Goal: Task Accomplishment & Management: Manage account settings

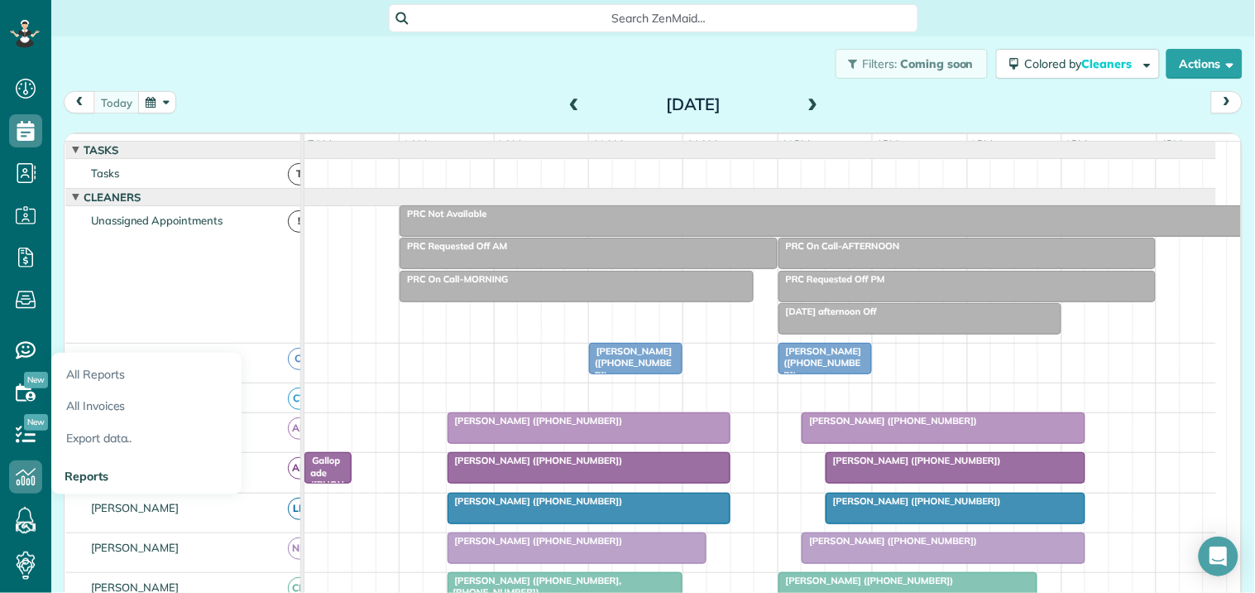
scroll to position [194, 0]
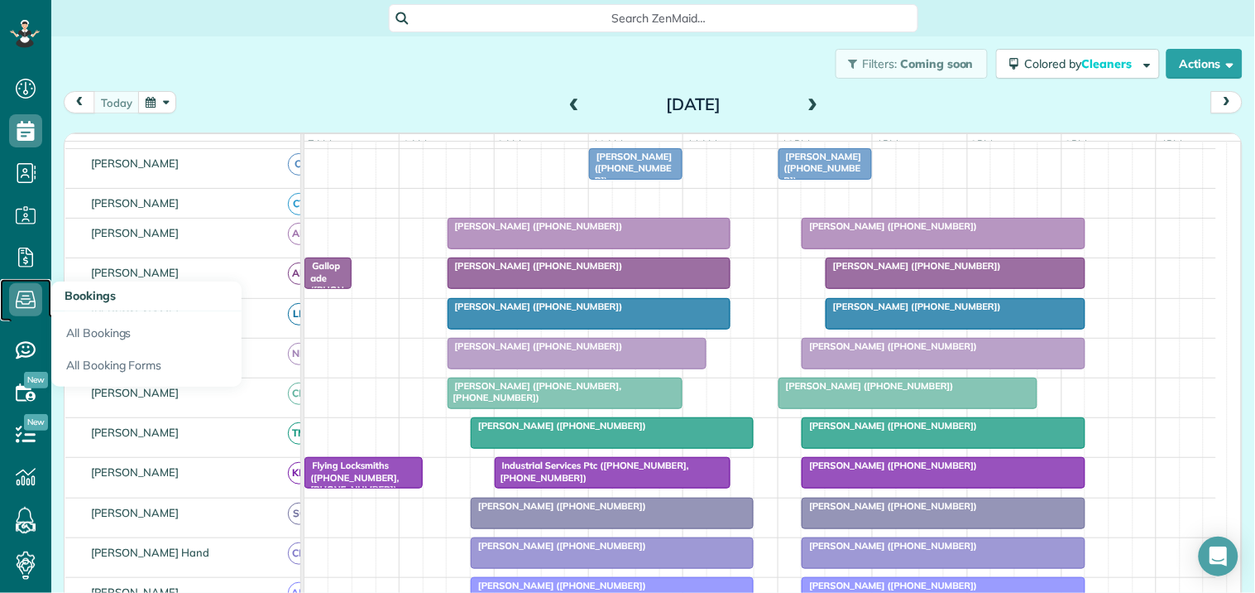
click at [26, 292] on icon at bounding box center [25, 299] width 33 height 33
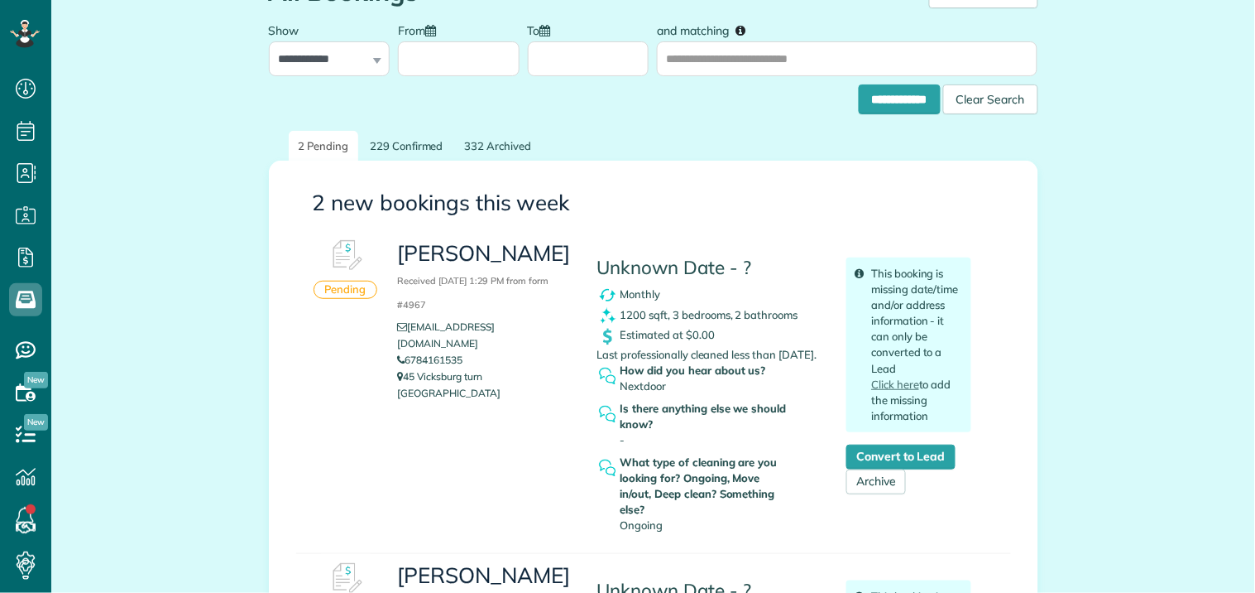
scroll to position [92, 0]
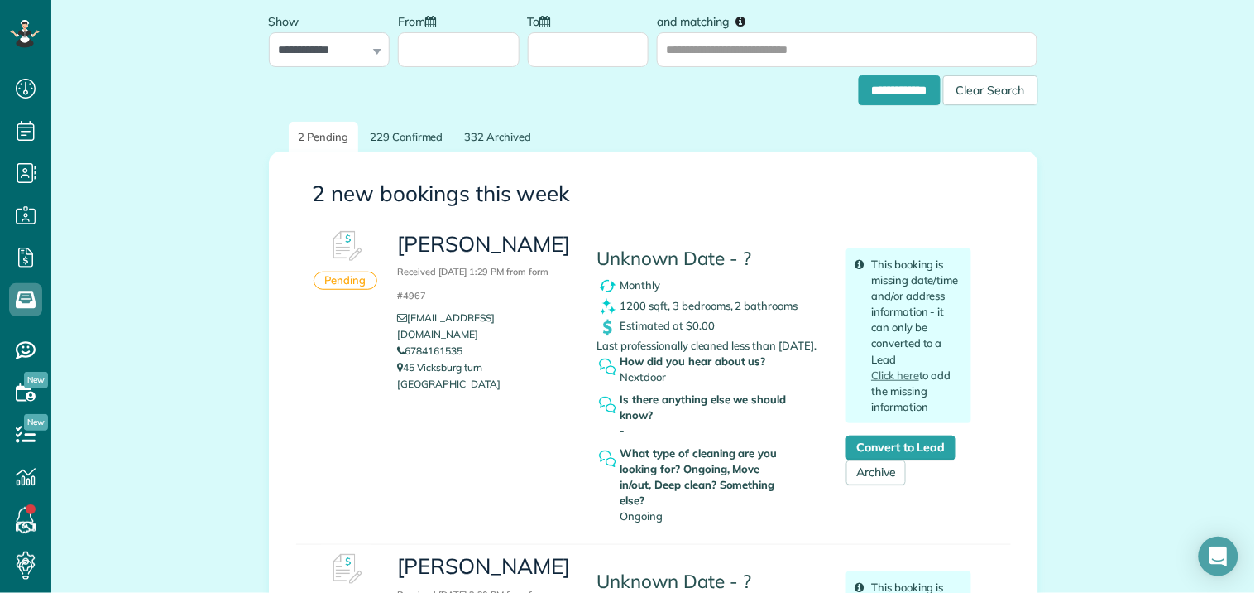
drag, startPoint x: 400, startPoint y: 353, endPoint x: 429, endPoint y: 376, distance: 37.1
click at [429, 376] on div "David Hunter Received September 19, 2025 1:29 PM from form #4967 djh41661@gmail…" at bounding box center [484, 311] width 199 height 179
drag, startPoint x: 137, startPoint y: 199, endPoint x: 147, endPoint y: 215, distance: 19.7
click at [142, 199] on div "**********" at bounding box center [653, 506] width 1204 height 1123
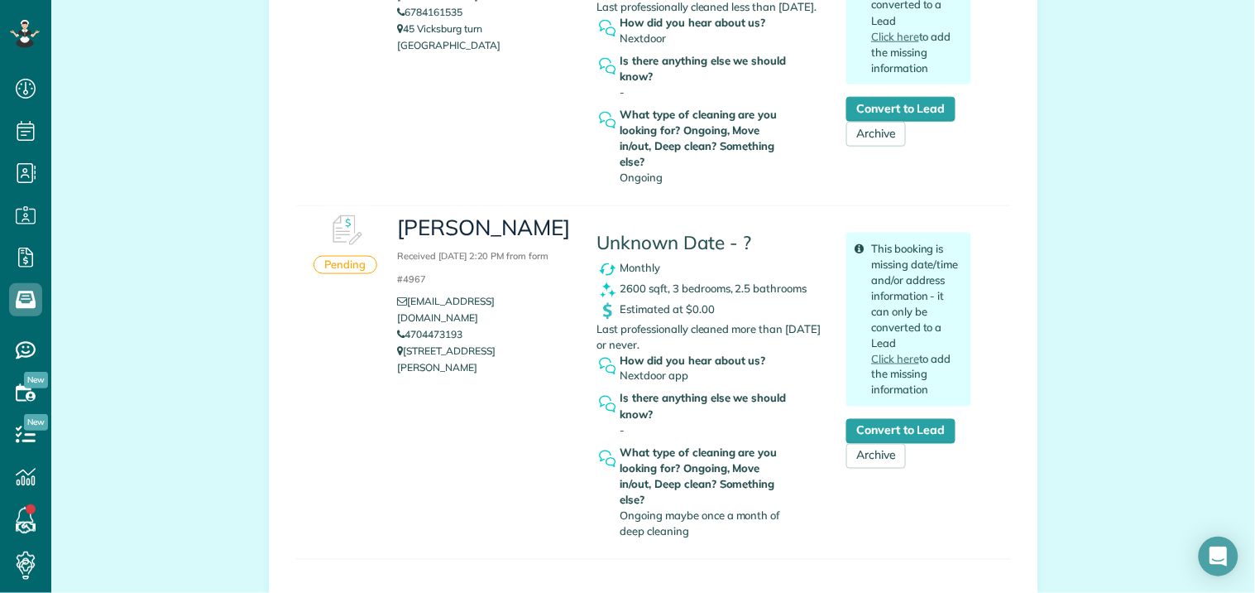
scroll to position [459, 0]
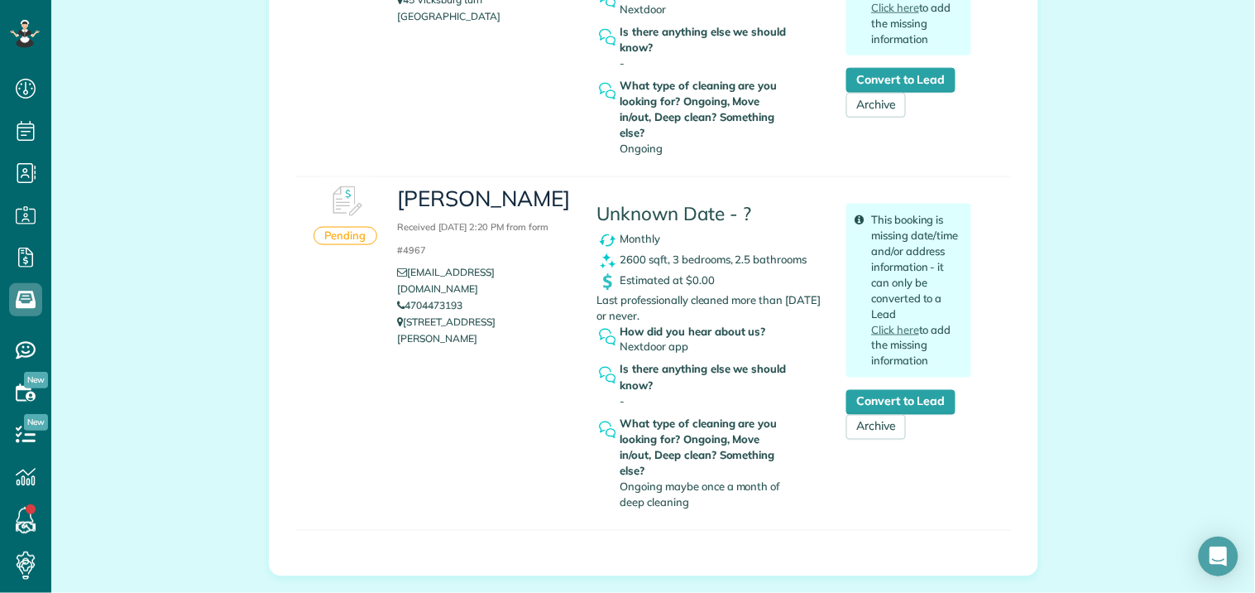
click at [467, 414] on div "Caylin Smith Received September 17, 2025 2:20 PM from form #4967 smithcaylin0@g…" at bounding box center [684, 347] width 599 height 340
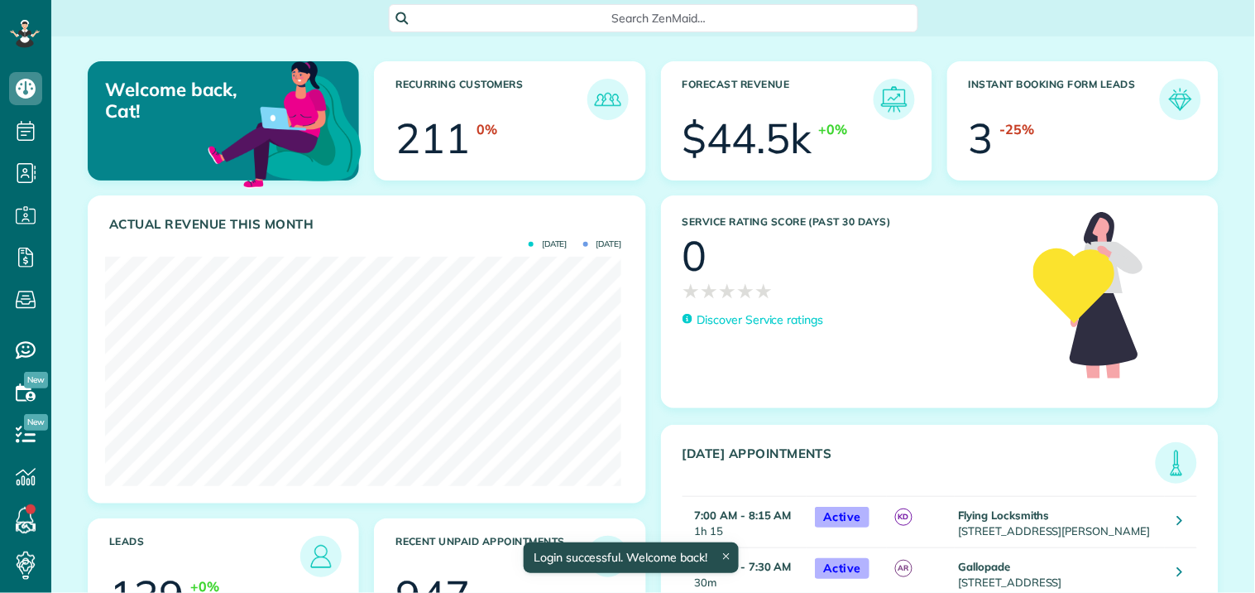
scroll to position [229, 516]
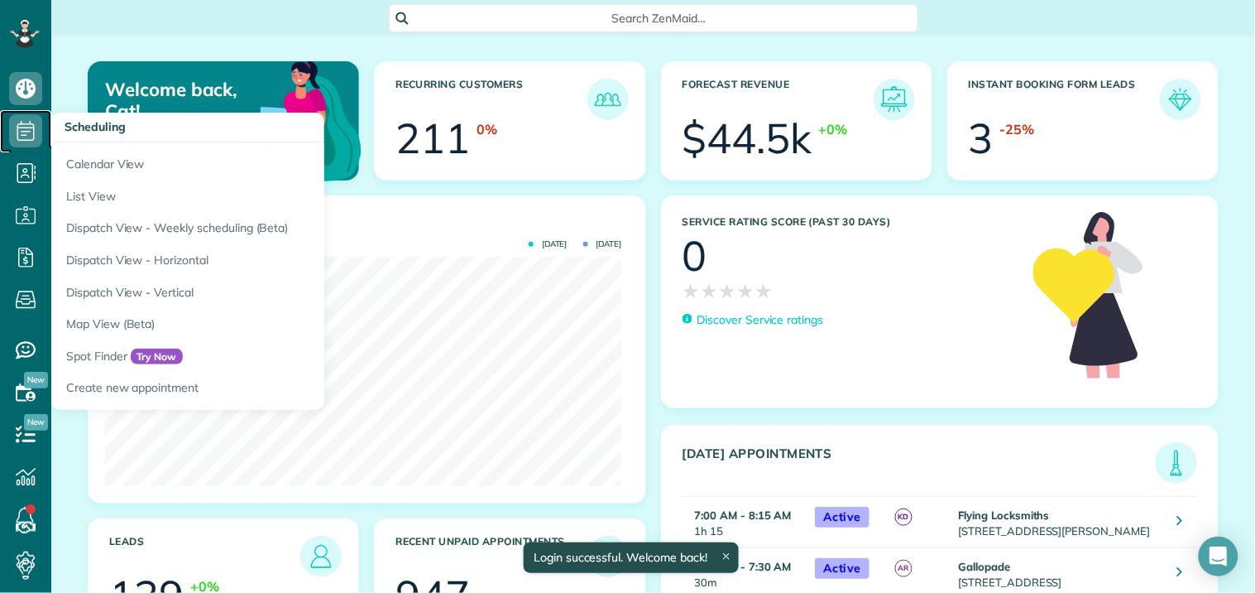
click at [25, 131] on use at bounding box center [25, 131] width 17 height 20
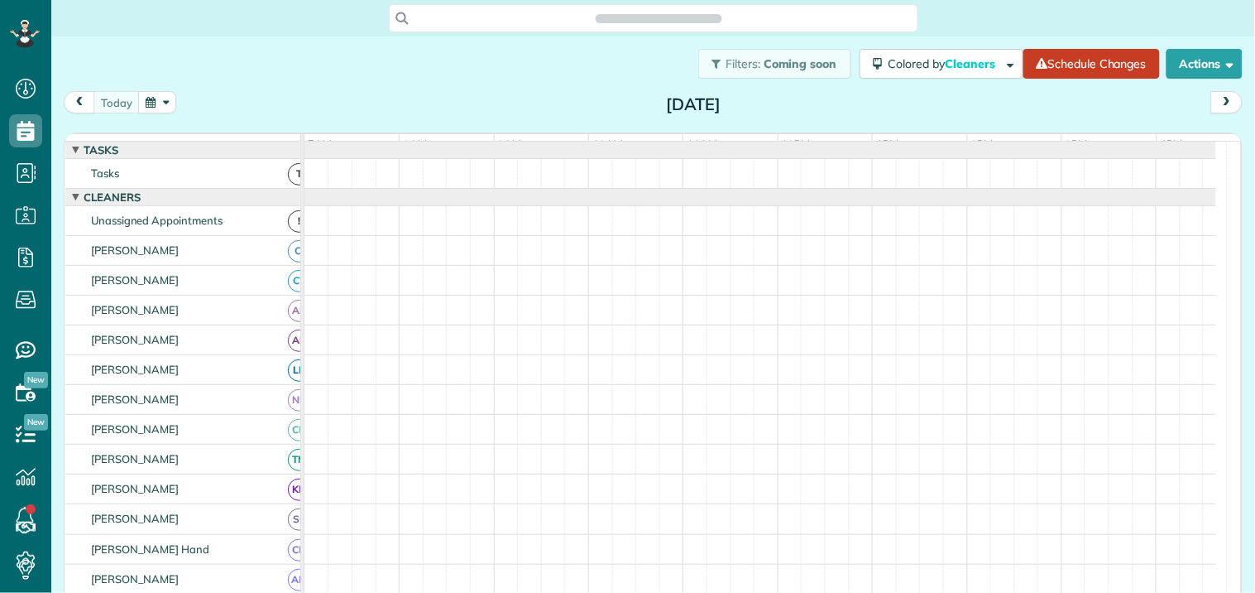
scroll to position [7, 7]
click at [1079, 63] on link "Schedule Changes" at bounding box center [1092, 64] width 137 height 30
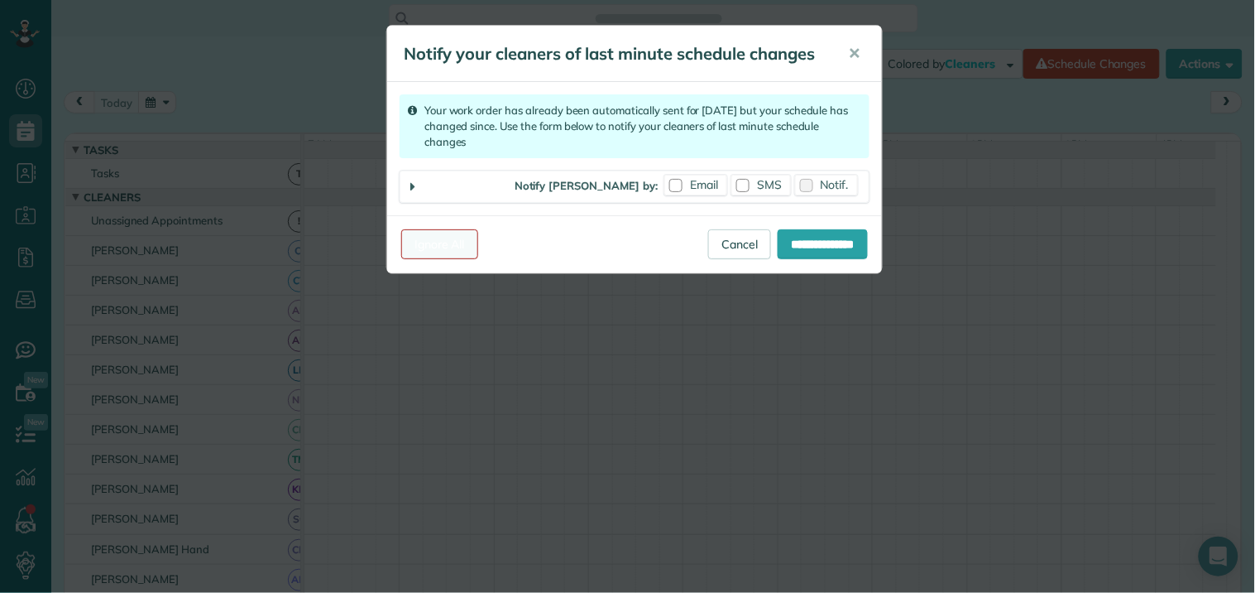
click at [436, 243] on link "Ignore All" at bounding box center [439, 244] width 77 height 30
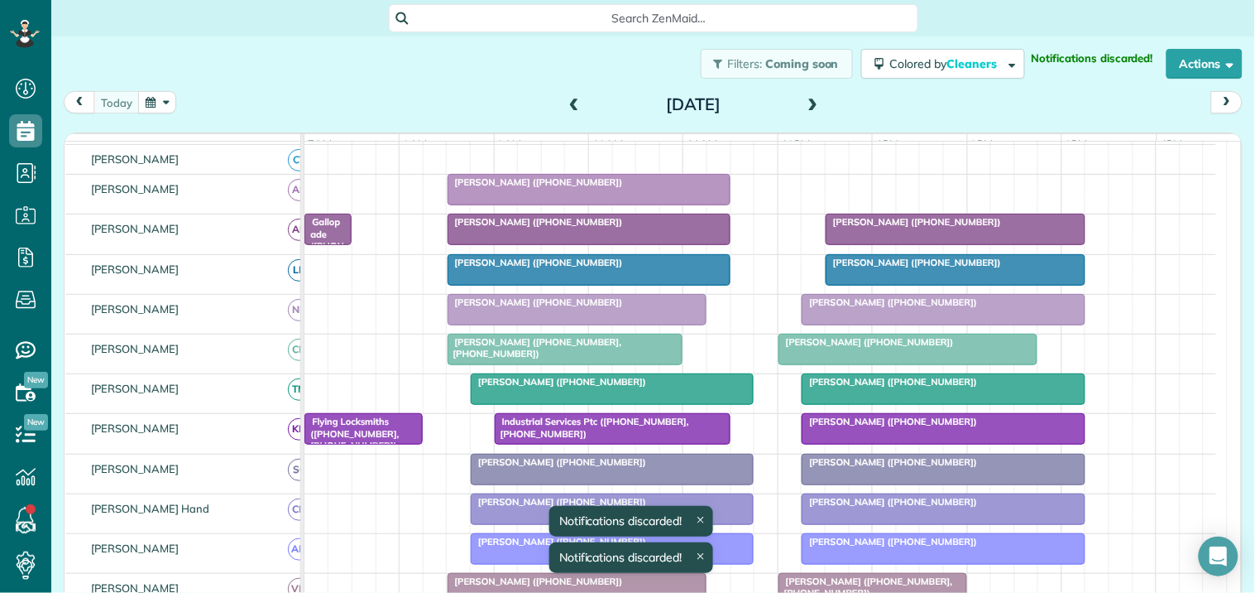
scroll to position [276, 0]
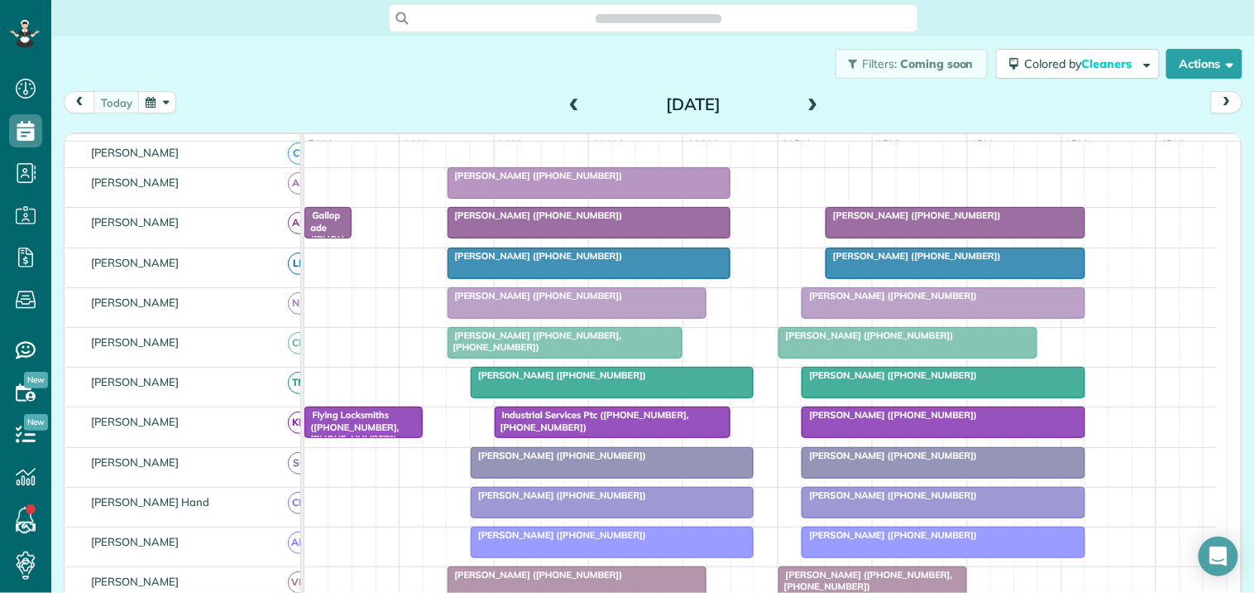
scroll to position [276, 0]
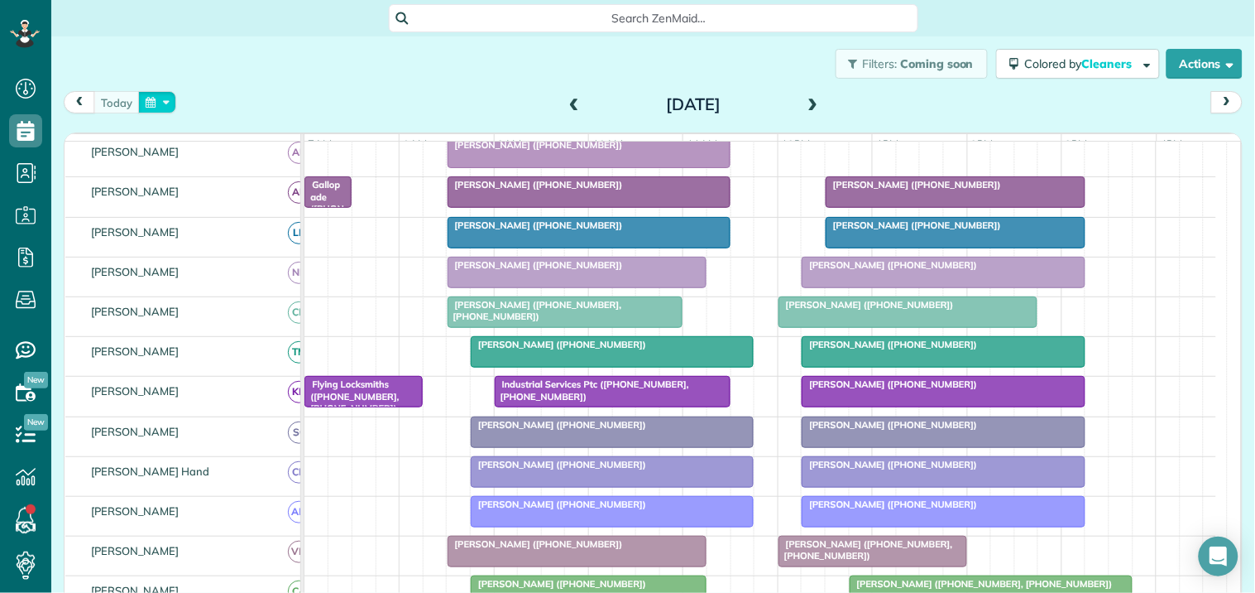
click at [154, 103] on button "button" at bounding box center [157, 102] width 38 height 22
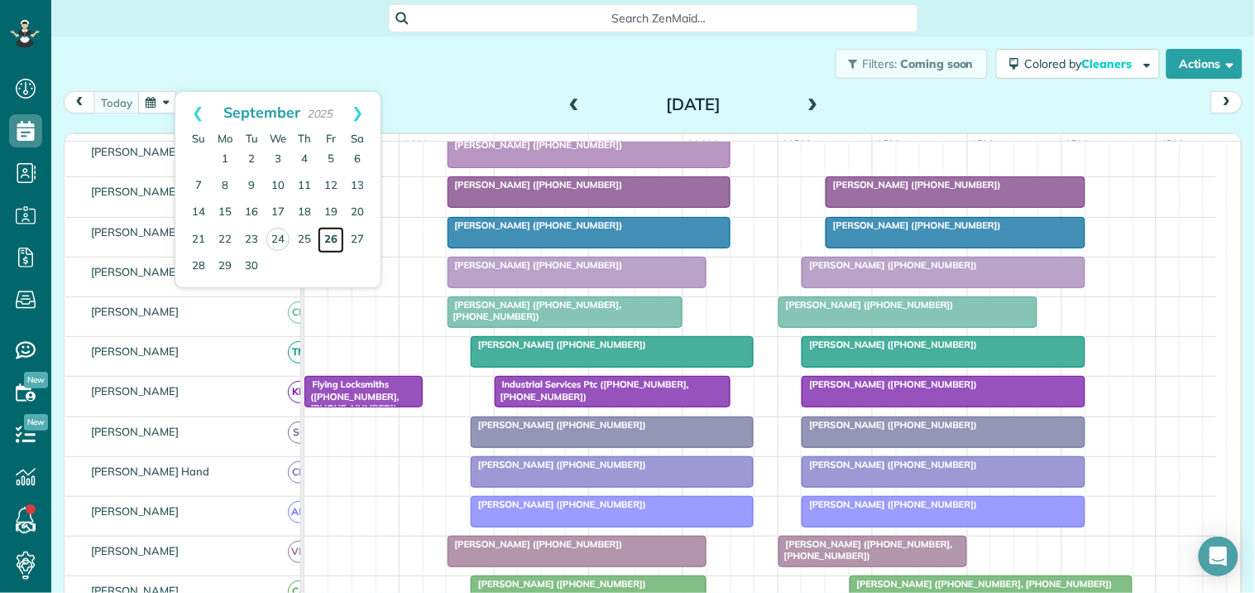
click at [329, 234] on link "26" at bounding box center [331, 240] width 26 height 26
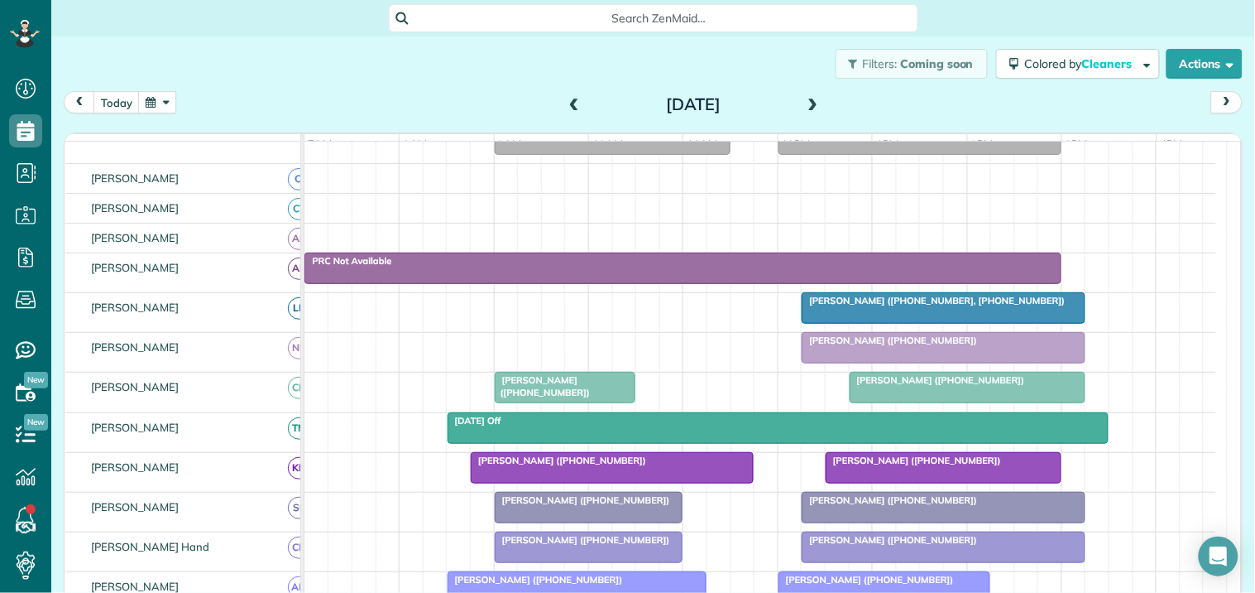
scroll to position [223, 0]
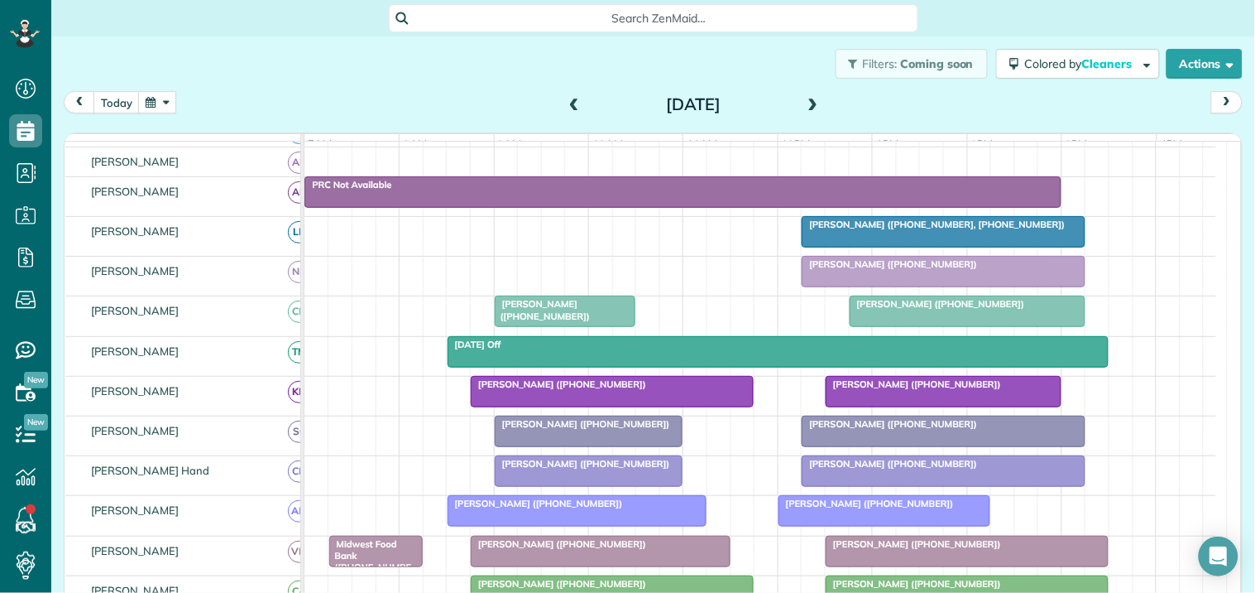
click at [885, 509] on span "[PERSON_NAME] ([PHONE_NUMBER])" at bounding box center [866, 503] width 177 height 12
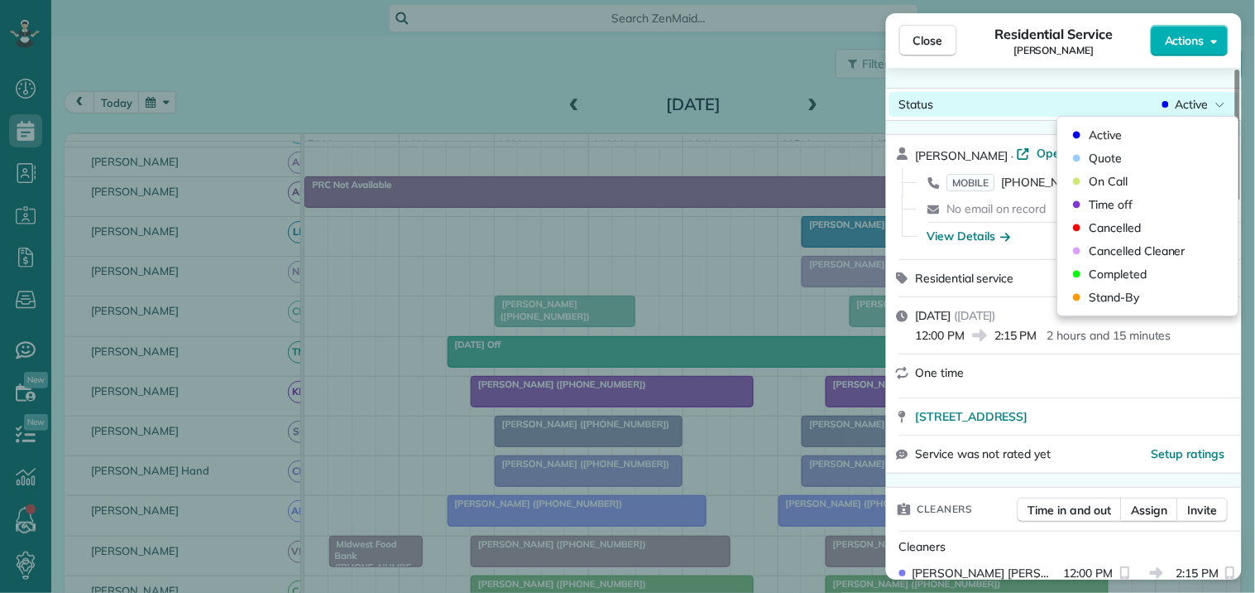
click at [1189, 97] on span "Active" at bounding box center [1192, 104] width 33 height 17
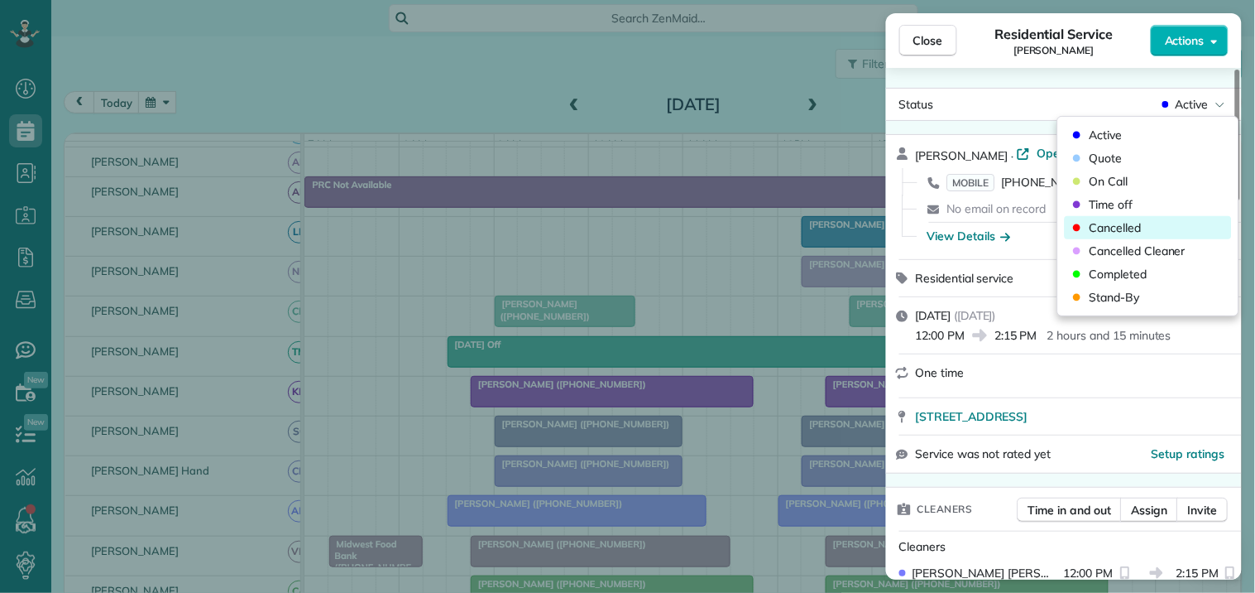
click at [1120, 223] on span "Cancelled" at bounding box center [1116, 227] width 52 height 17
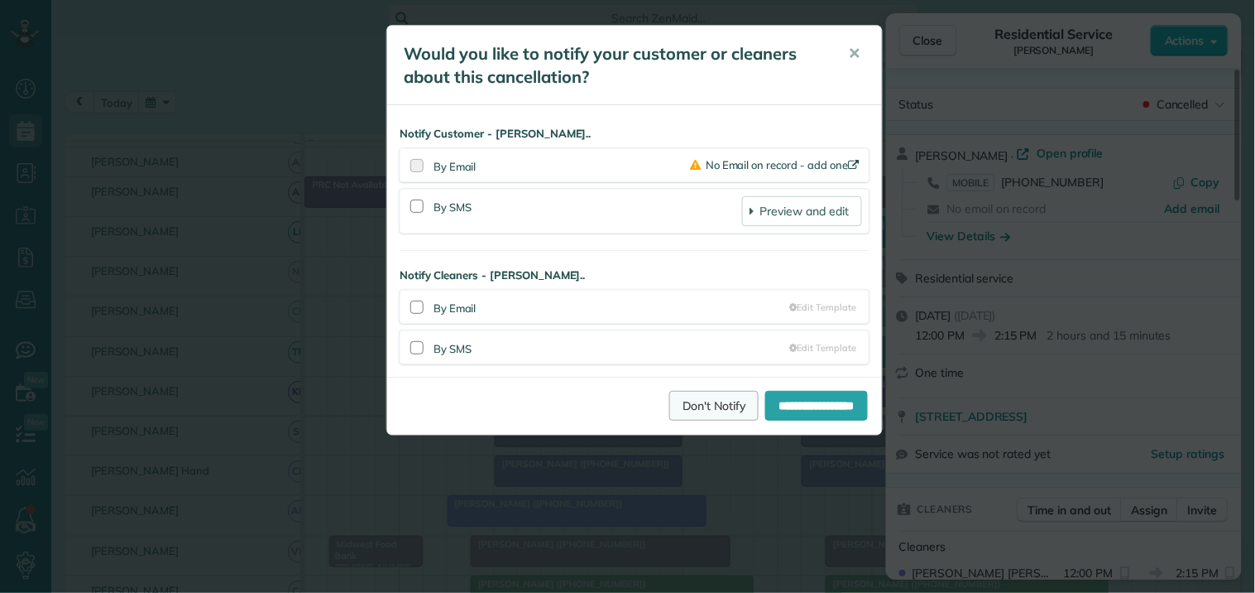
click at [688, 412] on link "Don't Notify" at bounding box center [713, 406] width 89 height 30
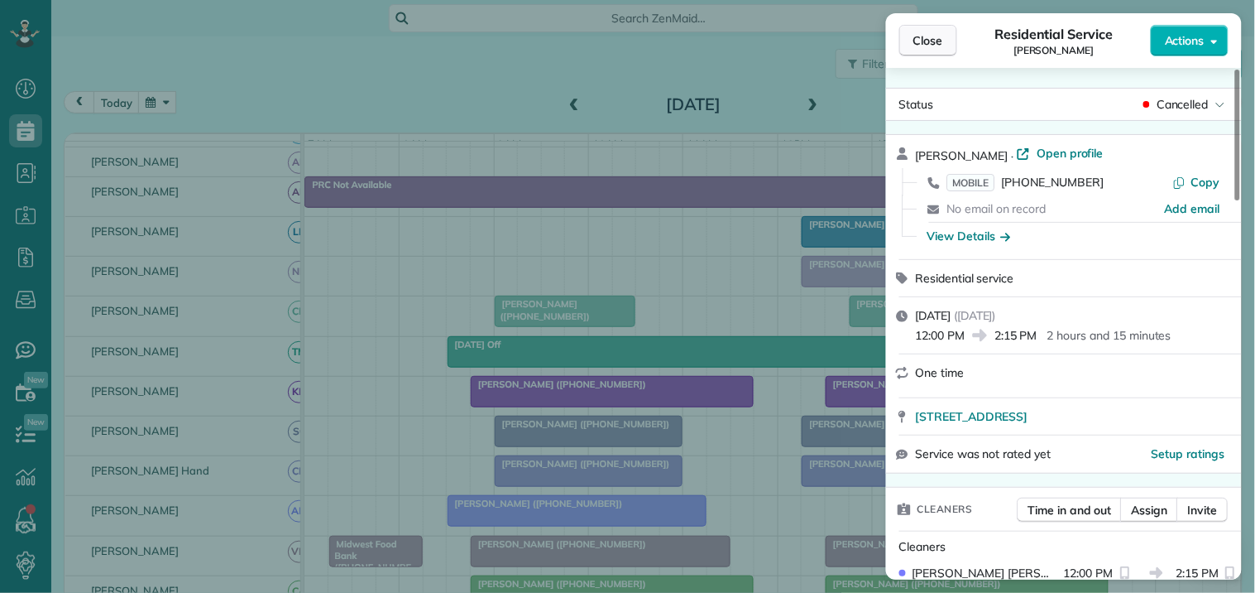
click at [933, 38] on span "Close" at bounding box center [929, 40] width 30 height 17
